Goal: Navigation & Orientation: Find specific page/section

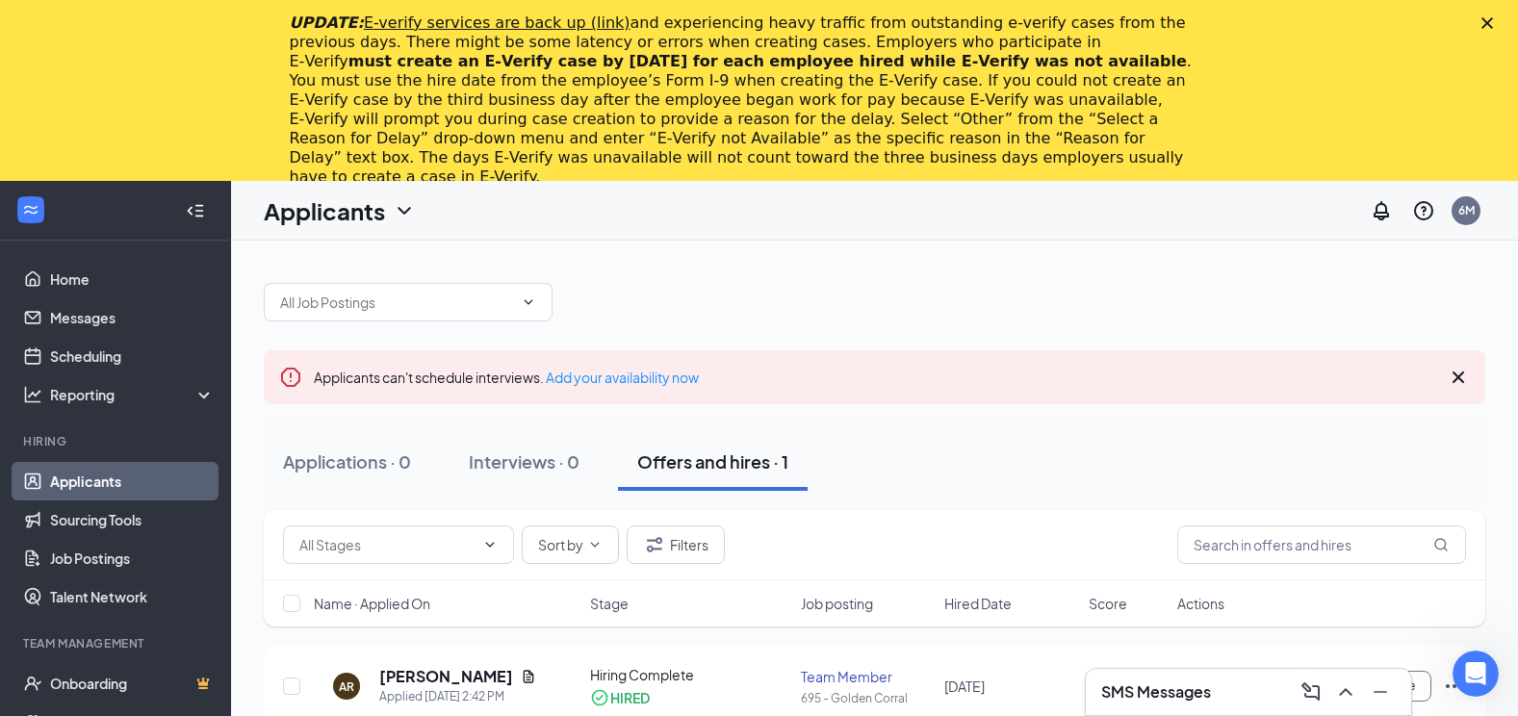
scroll to position [181, 0]
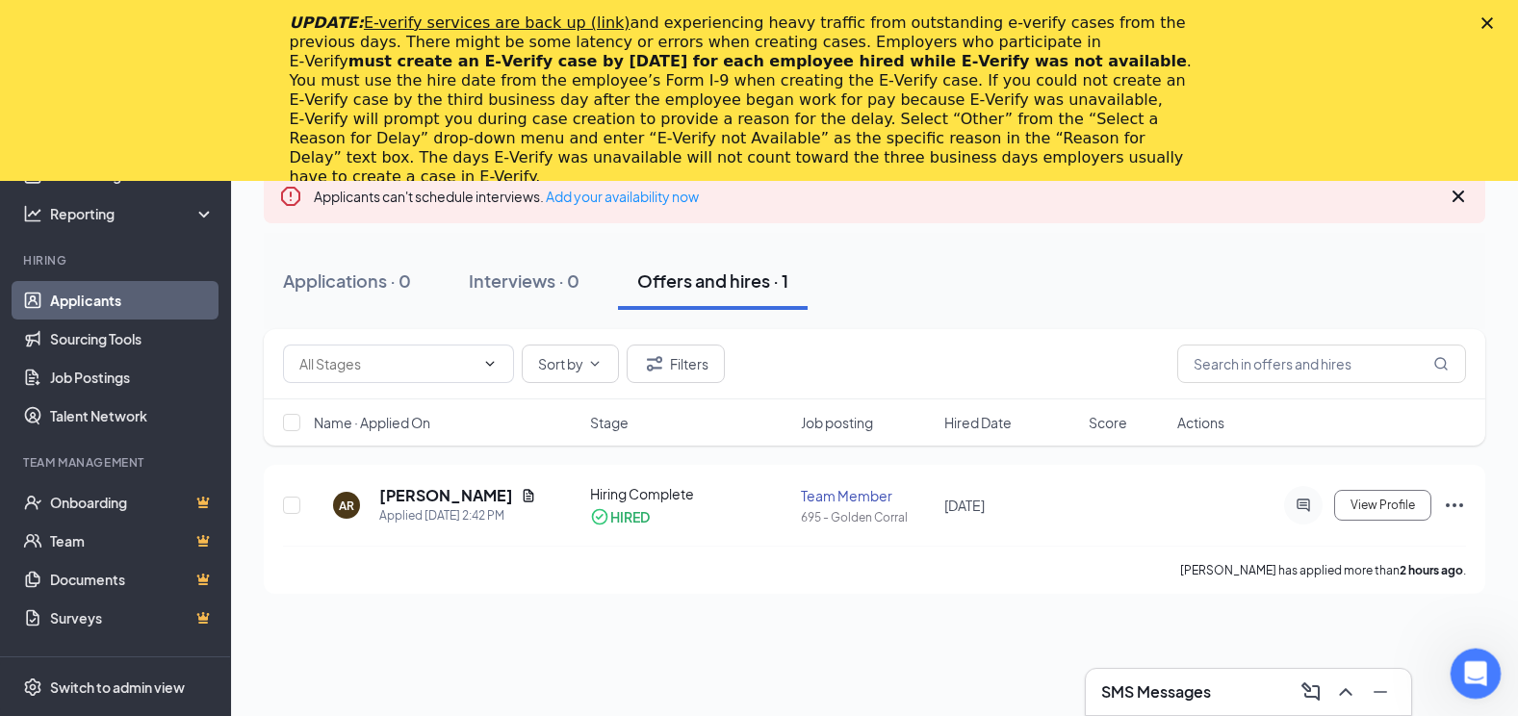
click at [1488, 662] on div "Open Intercom Messenger" at bounding box center [1473, 671] width 64 height 64
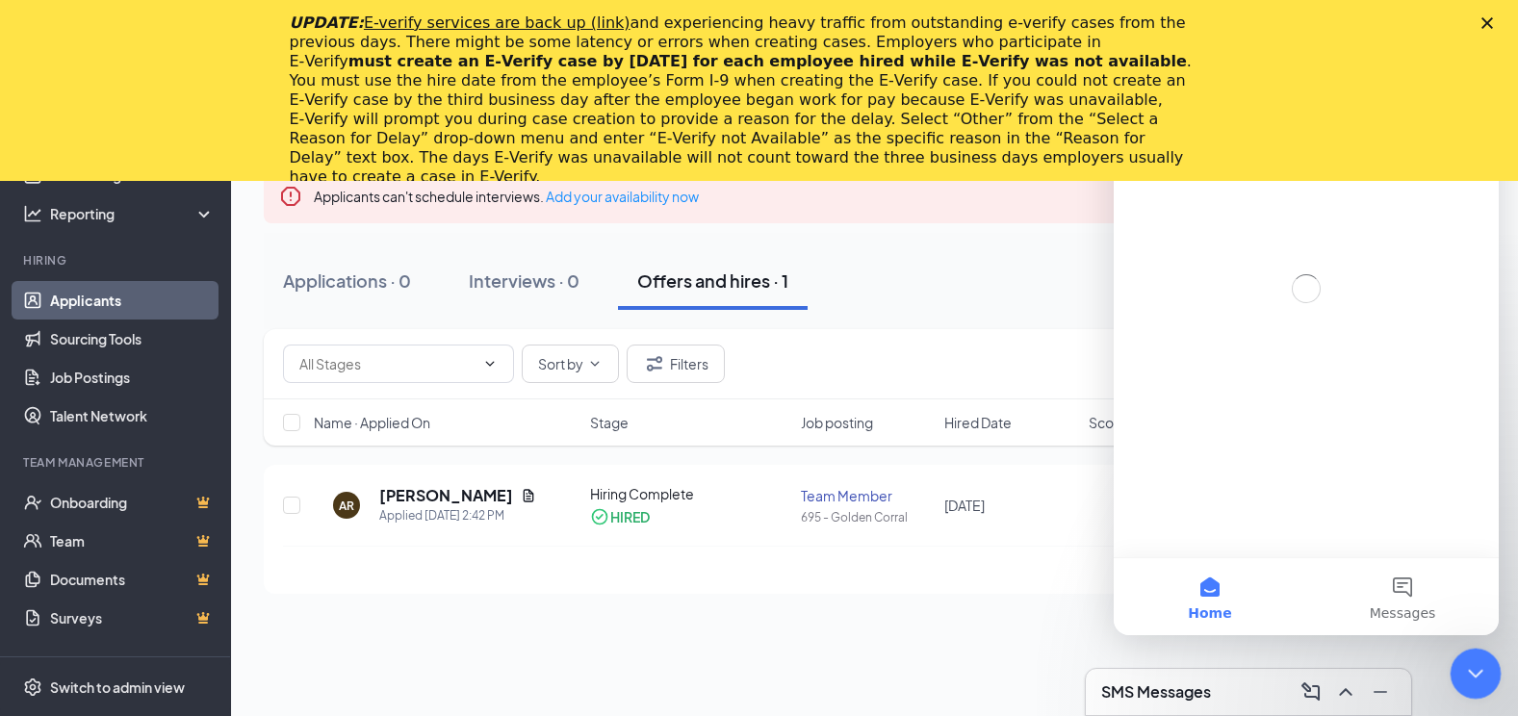
scroll to position [0, 0]
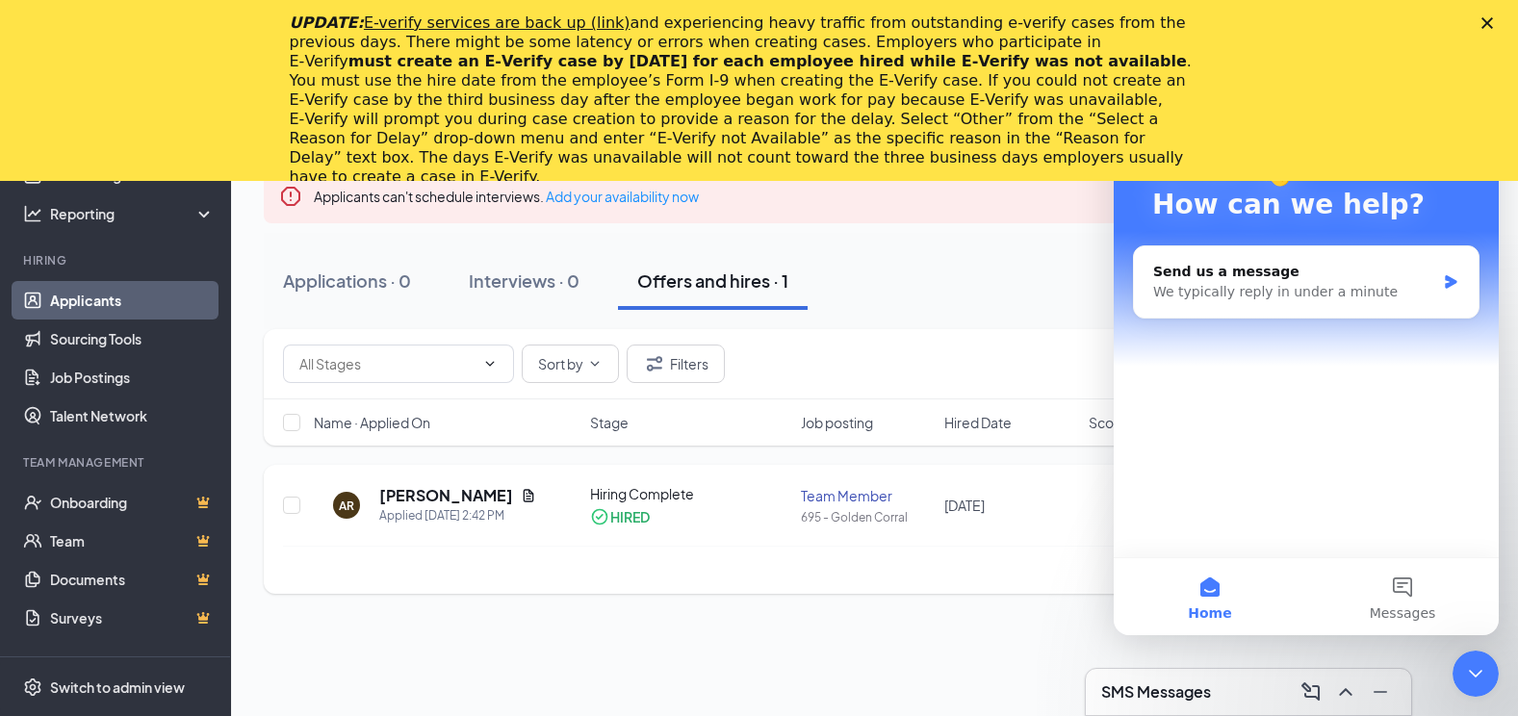
click at [912, 589] on div "[PERSON_NAME] has applied more than 2 hours ago ." at bounding box center [874, 570] width 1183 height 48
click at [1091, 628] on div "Applicants can't schedule interviews. Add your availability now Applications · …" at bounding box center [874, 388] width 1287 height 657
click at [890, 249] on div "Applications · 0 Interviews · 0 Offers and hires · 1" at bounding box center [875, 281] width 1222 height 96
click at [169, 508] on link "Onboarding" at bounding box center [132, 502] width 165 height 39
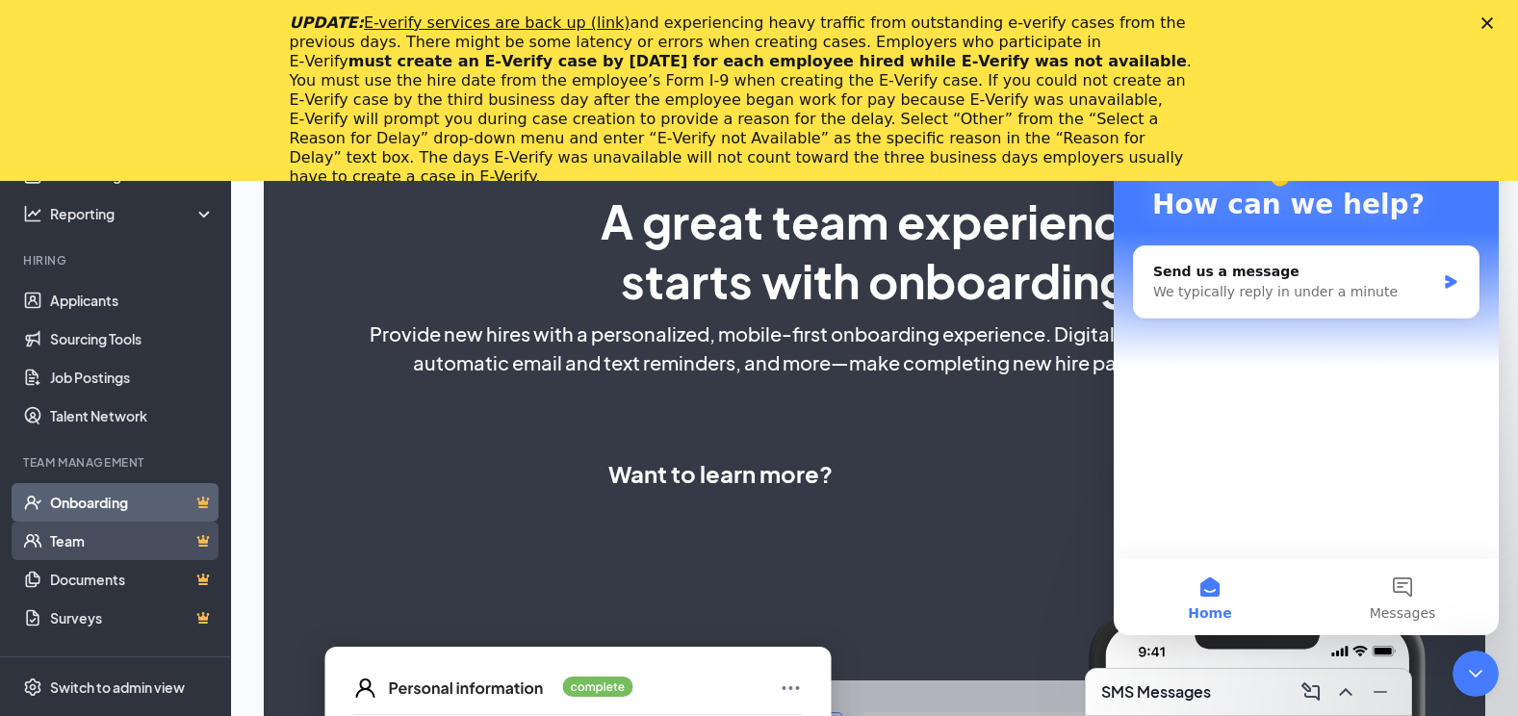
select select "US"
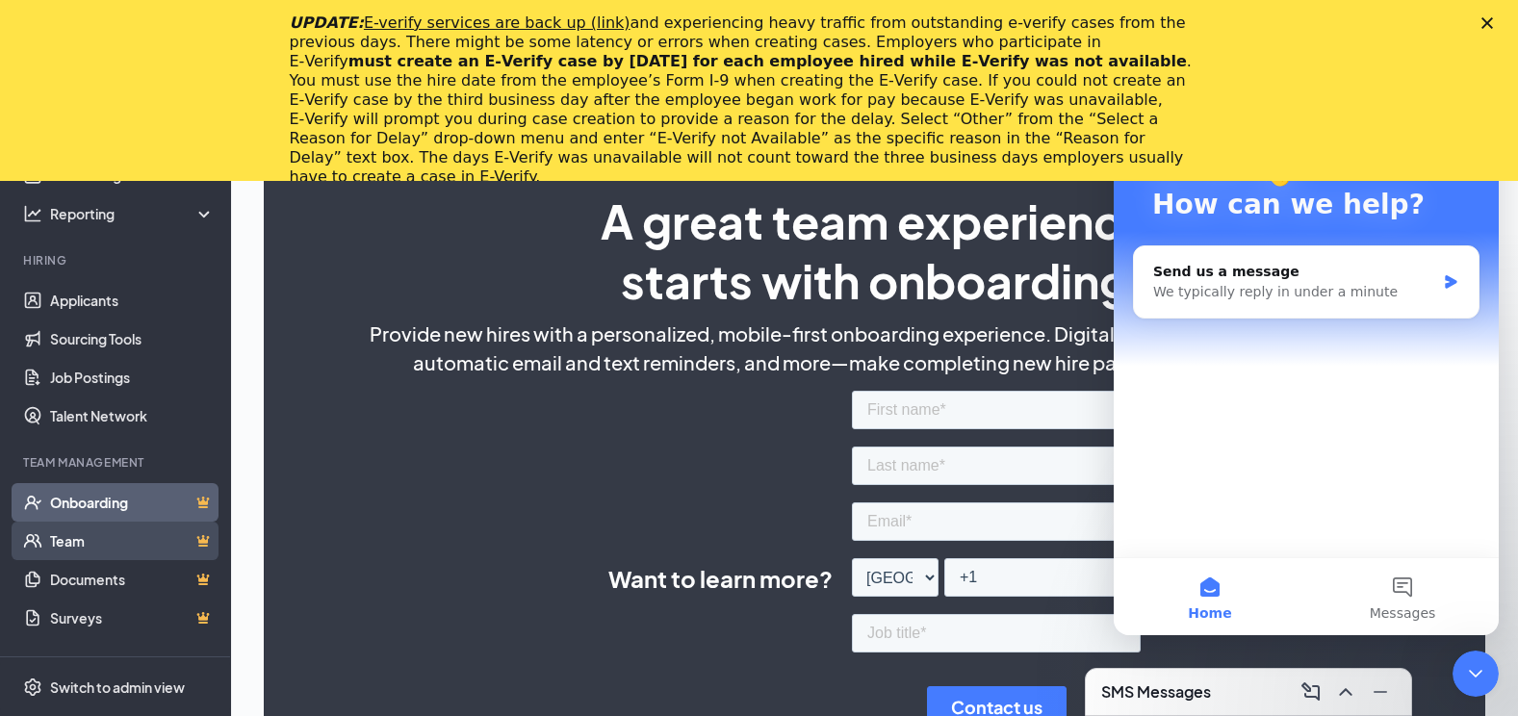
click at [155, 533] on link "Team" at bounding box center [132, 541] width 165 height 39
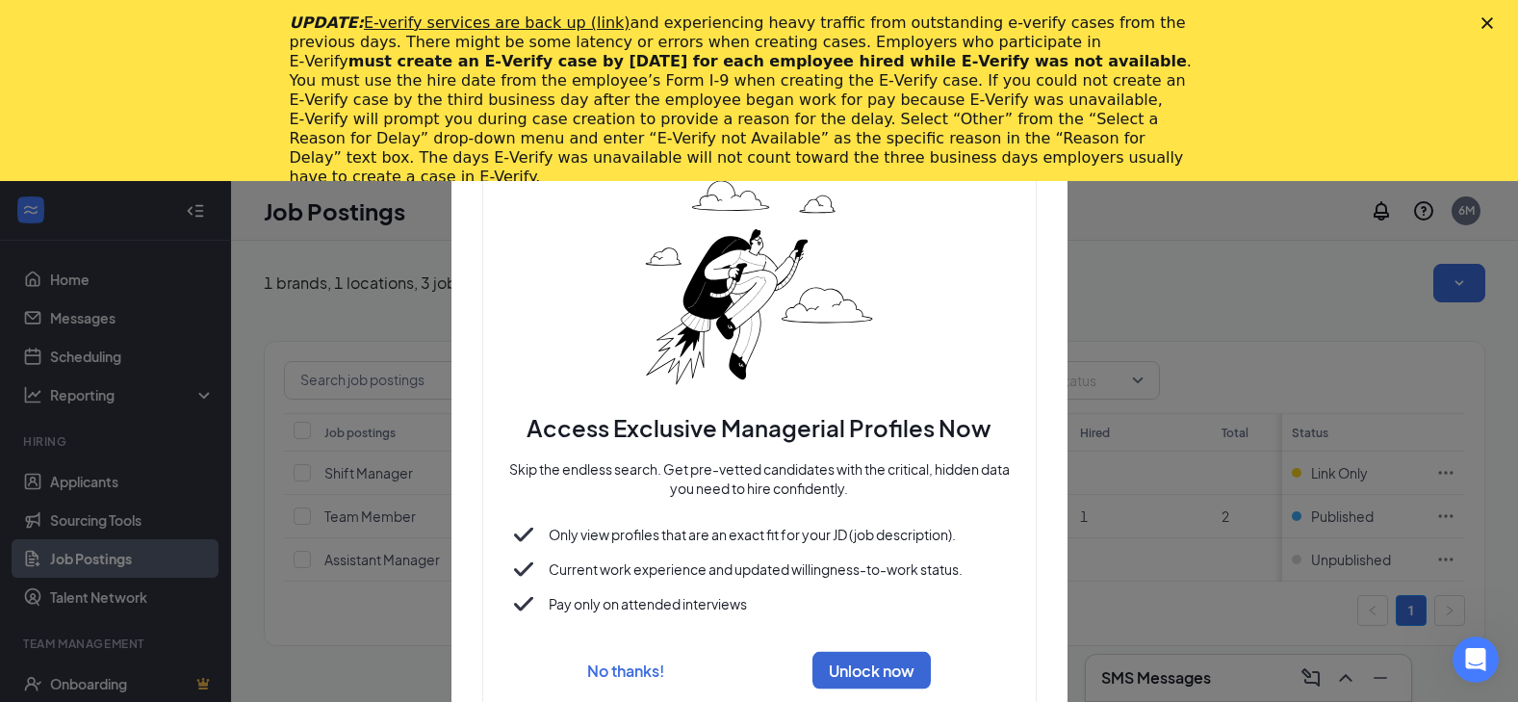
click at [1281, 261] on div at bounding box center [759, 351] width 1518 height 702
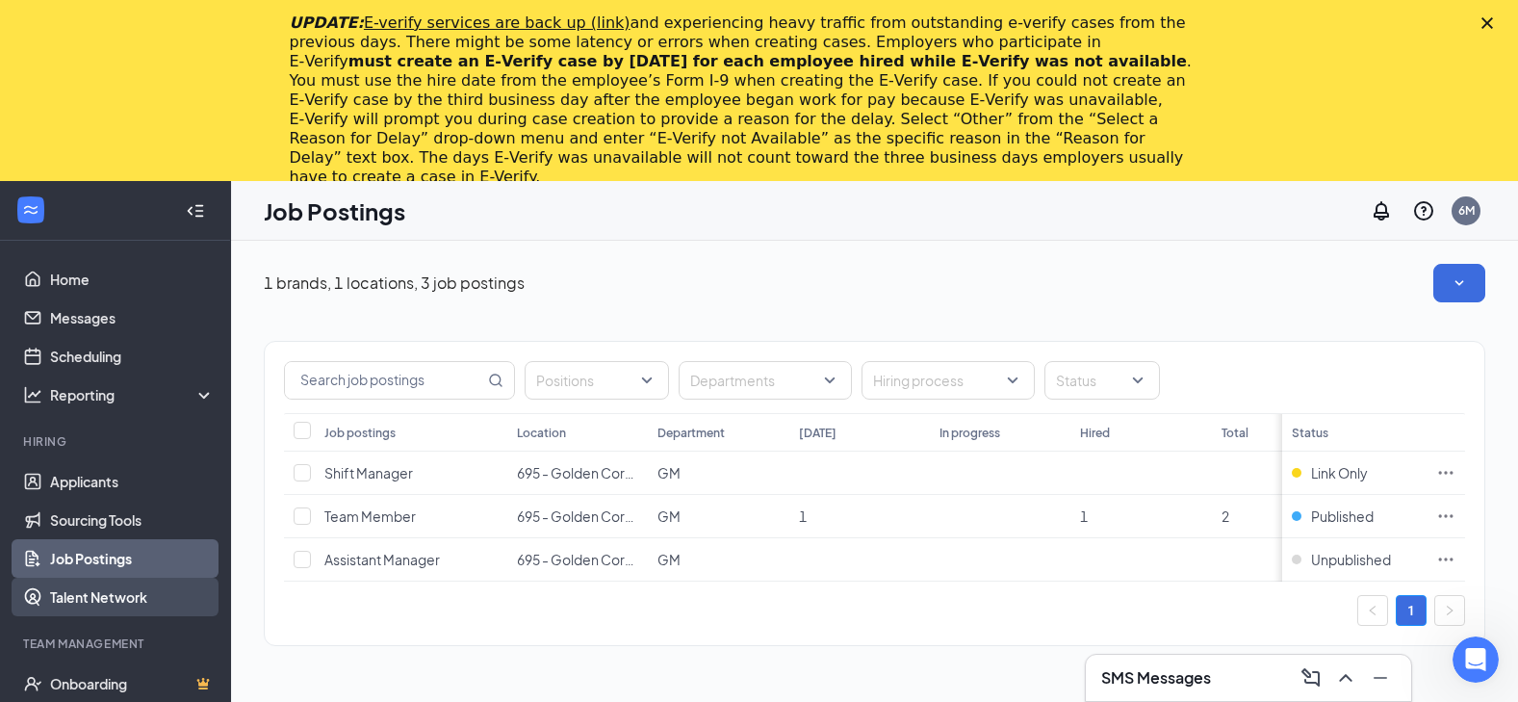
click at [168, 598] on link "Talent Network" at bounding box center [132, 597] width 165 height 39
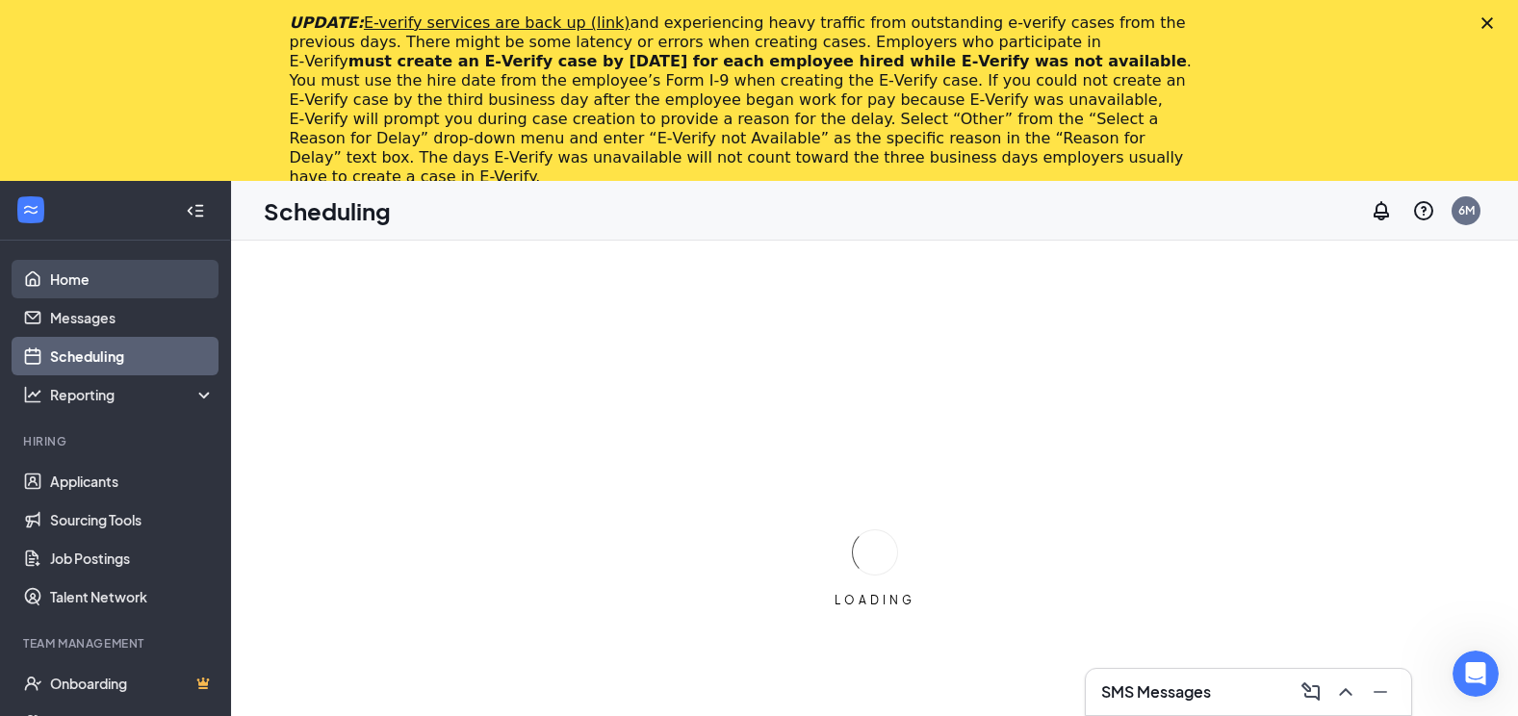
click at [126, 273] on link "Home" at bounding box center [132, 279] width 165 height 39
